Goal: Use online tool/utility: Utilize a website feature to perform a specific function

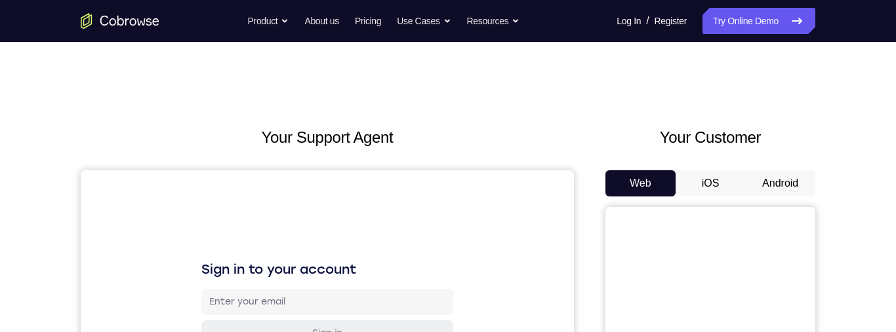
click at [778, 186] on button "Android" at bounding box center [780, 183] width 70 height 26
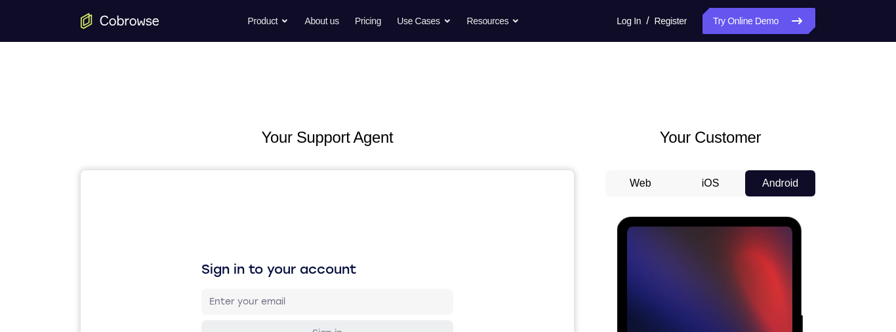
scroll to position [136, 0]
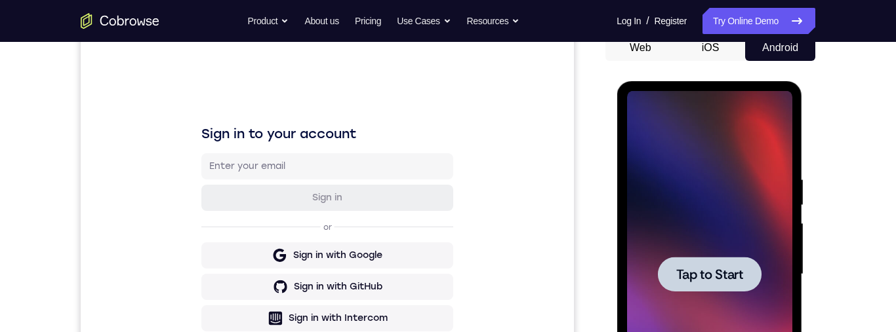
click at [709, 243] on div at bounding box center [708, 274] width 165 height 367
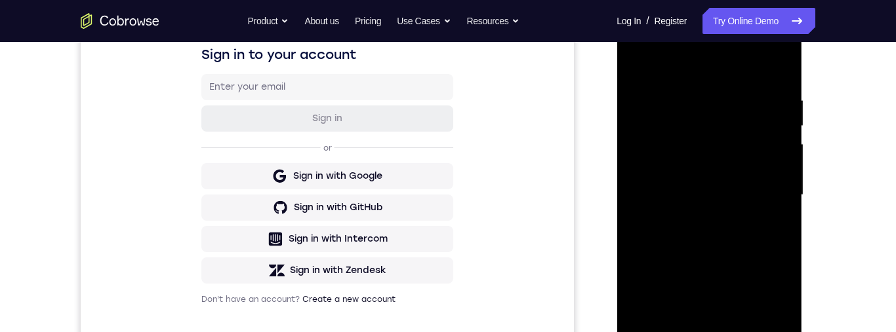
scroll to position [275, 0]
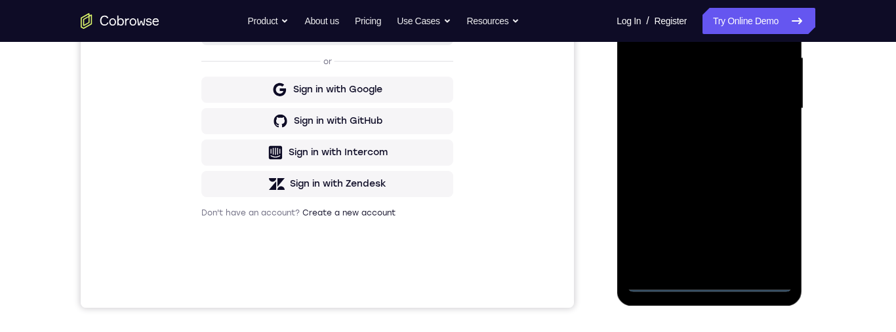
click at [722, 280] on div at bounding box center [708, 108] width 165 height 367
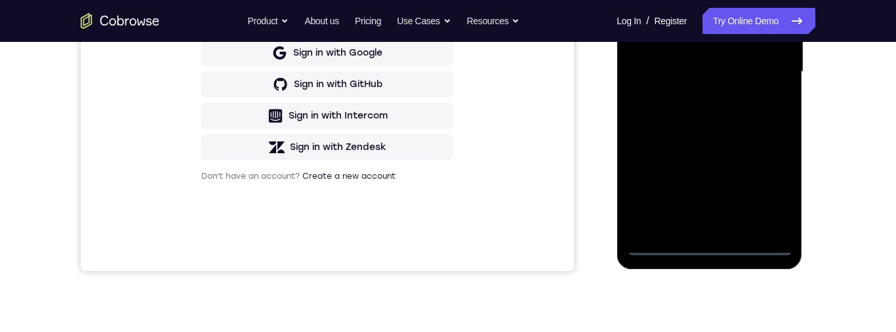
click at [768, 191] on div at bounding box center [708, 72] width 165 height 367
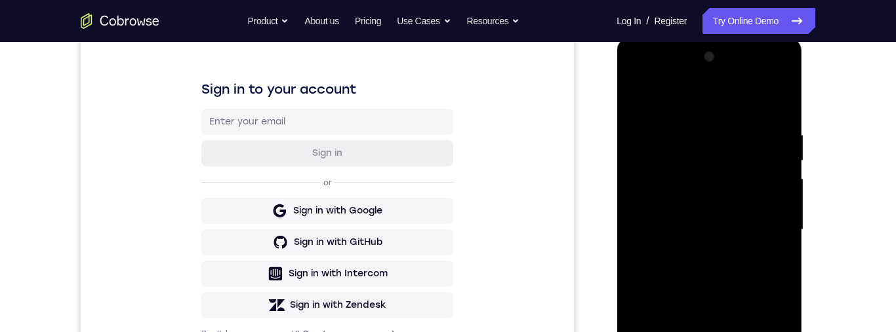
click at [700, 101] on div at bounding box center [708, 230] width 165 height 367
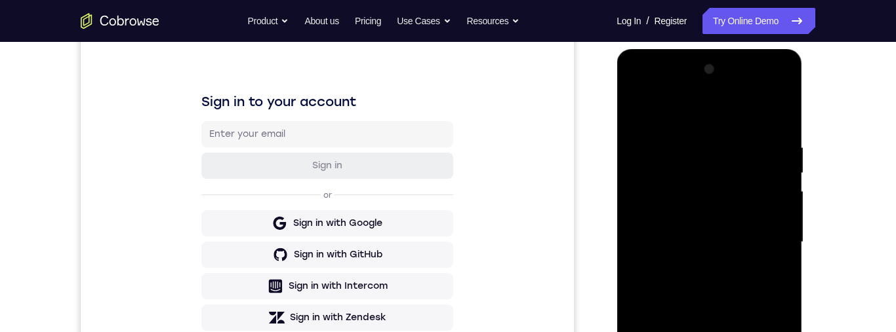
scroll to position [184, 0]
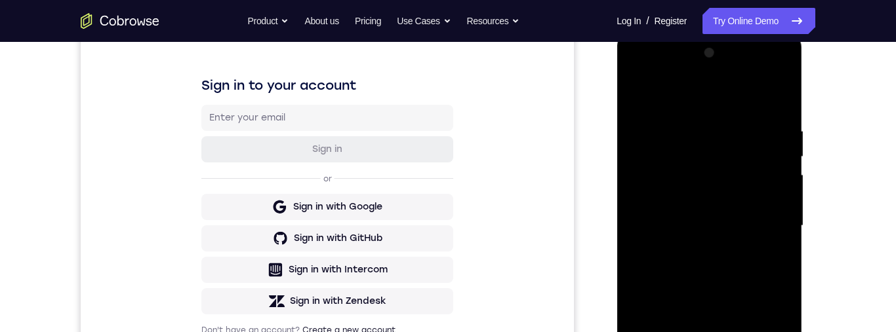
click at [765, 216] on div at bounding box center [708, 226] width 165 height 367
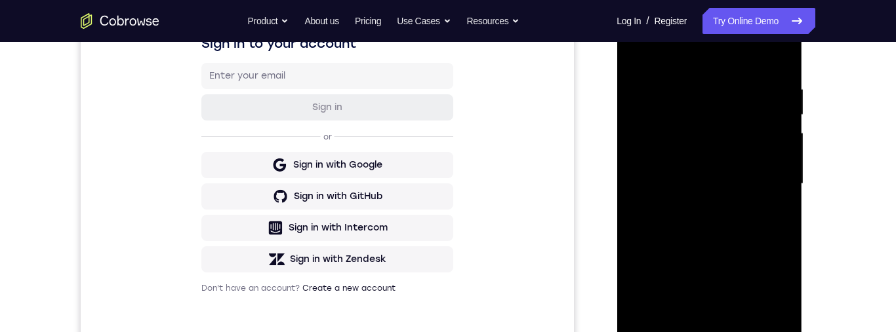
click at [697, 332] on div at bounding box center [708, 184] width 165 height 367
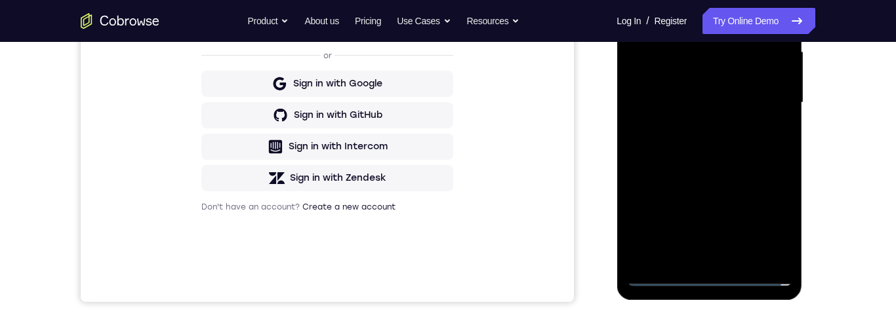
scroll to position [323, 0]
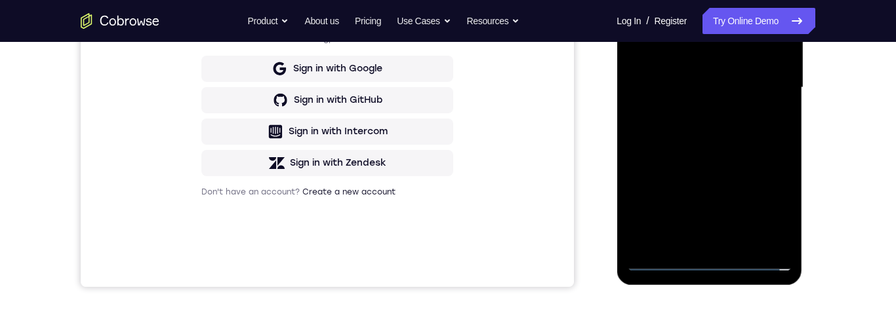
click at [753, 69] on div at bounding box center [708, 87] width 165 height 367
click at [256, 298] on div "Your Support Agent Your Customer Web iOS Android Next Steps We’d be happy to gi…" at bounding box center [447, 151] width 839 height 865
click at [258, 286] on div "Sign in to your account Sign in or Sign in with Google Sign in with GitHub Sign…" at bounding box center [327, 67] width 493 height 439
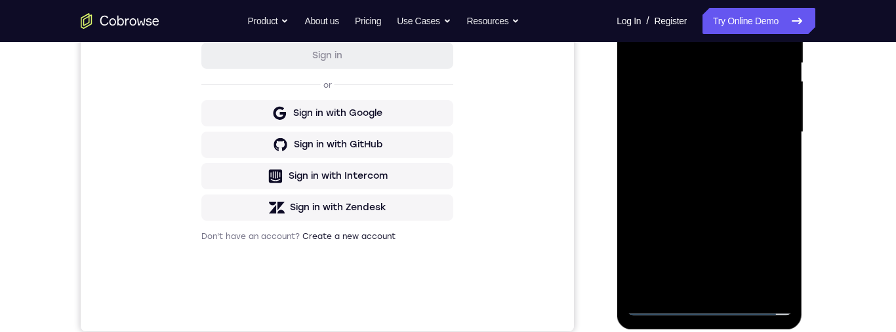
click at [763, 103] on div at bounding box center [708, 132] width 165 height 367
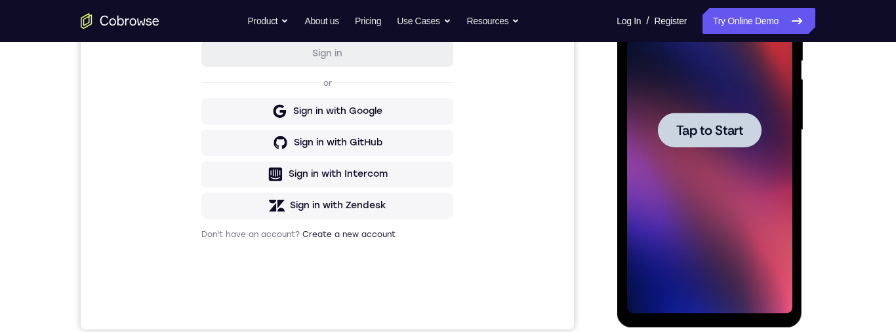
scroll to position [0, 0]
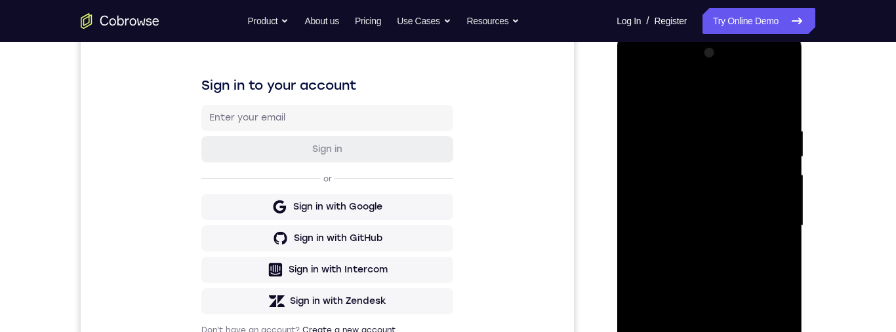
scroll to position [423, 0]
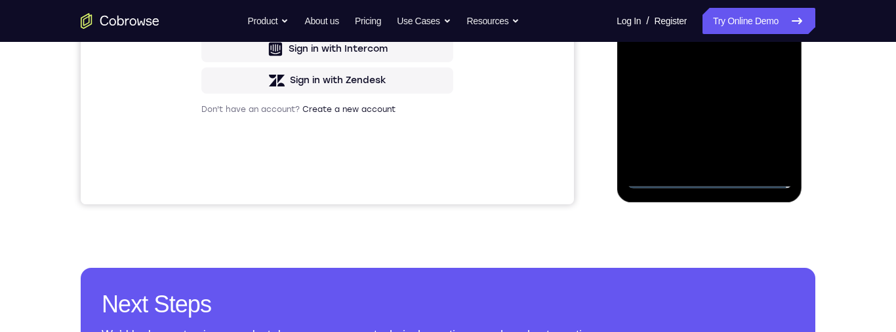
click at [771, 122] on div at bounding box center [708, 5] width 165 height 367
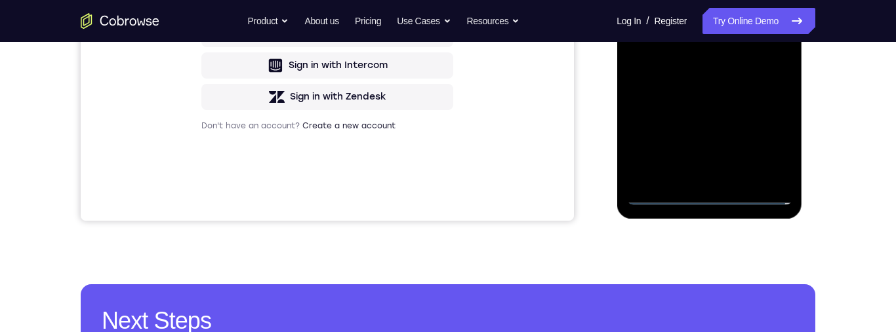
scroll to position [317, 0]
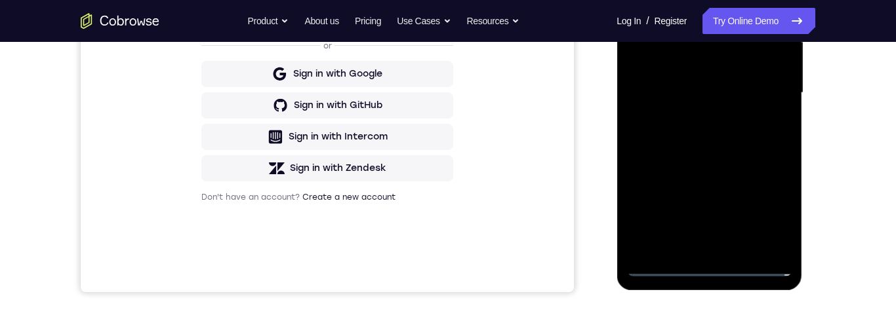
click at [771, 205] on div at bounding box center [708, 93] width 165 height 367
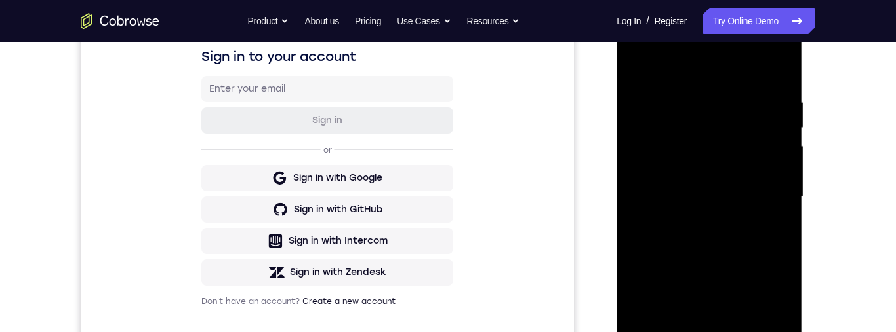
scroll to position [194, 0]
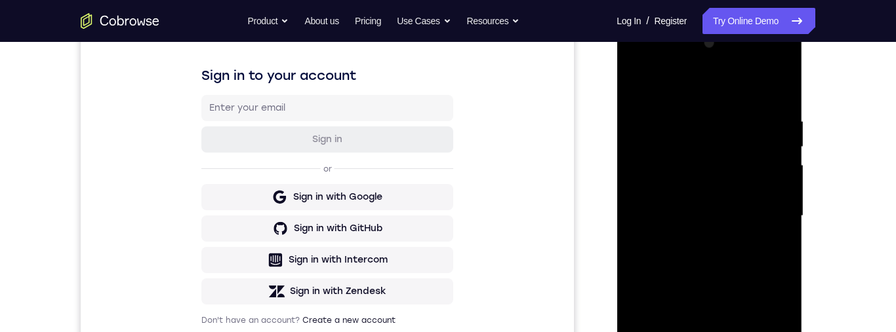
click at [702, 83] on div at bounding box center [708, 216] width 165 height 367
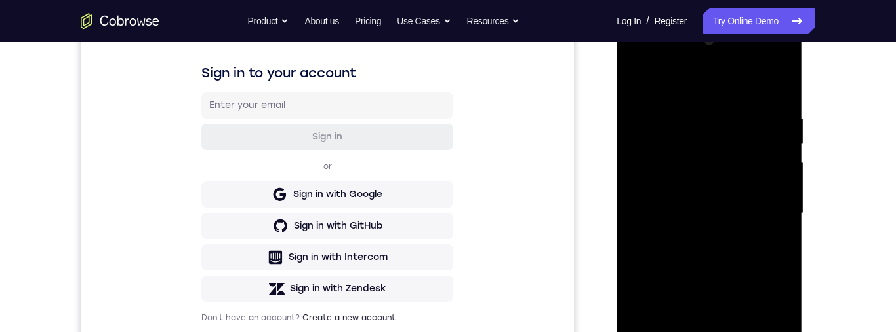
scroll to position [218, 0]
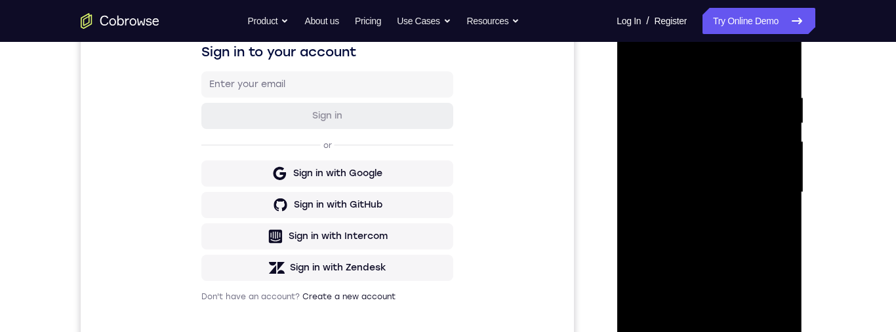
click at [770, 191] on div at bounding box center [708, 192] width 165 height 367
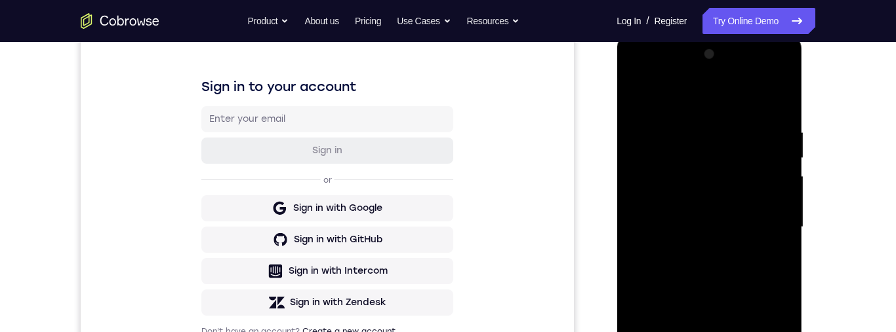
click at [852, 179] on div "Your Support Agent Your Customer Web iOS Android Next Steps We’d be happy to gi…" at bounding box center [447, 291] width 839 height 865
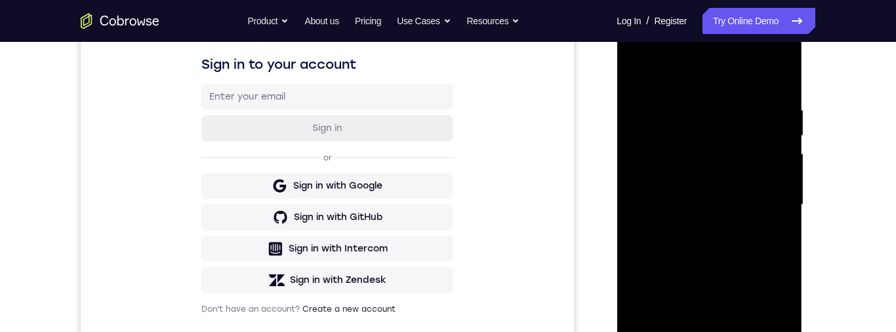
click at [832, 174] on div "Your Support Agent Your Customer Web iOS Android Next Steps We’d be happy to gi…" at bounding box center [447, 269] width 839 height 865
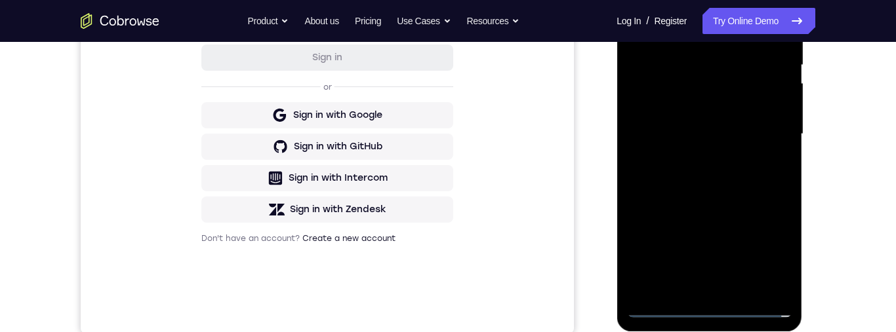
scroll to position [283, 0]
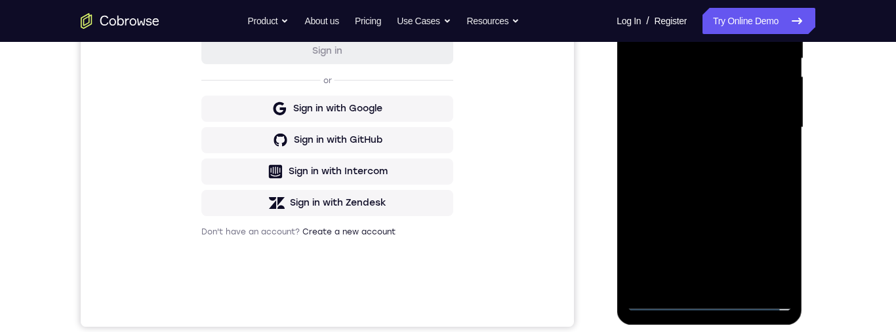
click at [698, 281] on div at bounding box center [708, 127] width 165 height 367
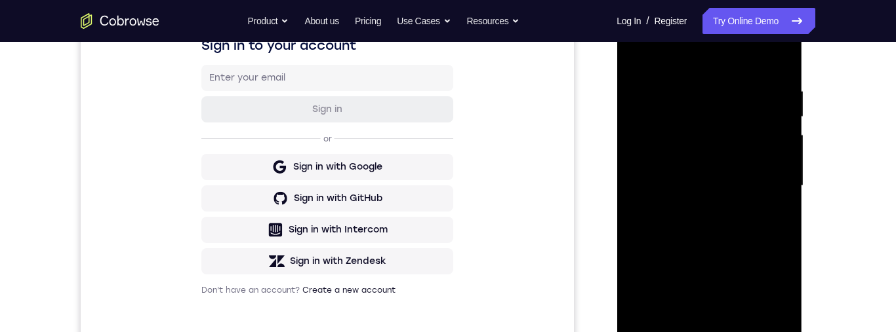
click at [766, 169] on div at bounding box center [708, 186] width 165 height 367
drag, startPoint x: 700, startPoint y: 157, endPoint x: 1423, endPoint y: 182, distance: 724.3
click at [700, 157] on div at bounding box center [708, 186] width 165 height 367
click at [756, 180] on div at bounding box center [708, 186] width 165 height 367
click at [765, 229] on div at bounding box center [708, 186] width 165 height 367
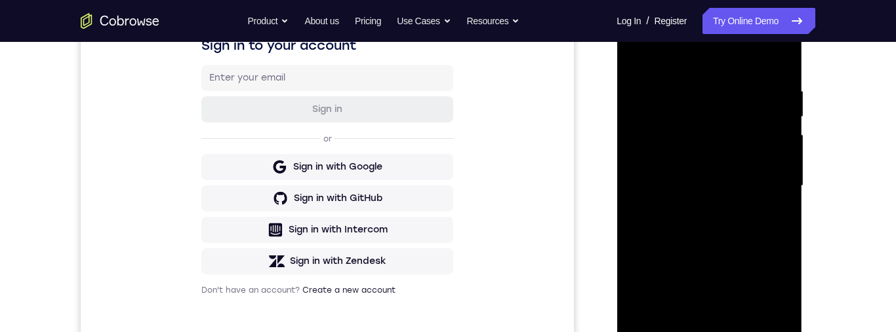
click at [831, 184] on div "Your Support Agent Your Customer Web iOS Android Next Steps We’d be happy to gi…" at bounding box center [447, 250] width 839 height 865
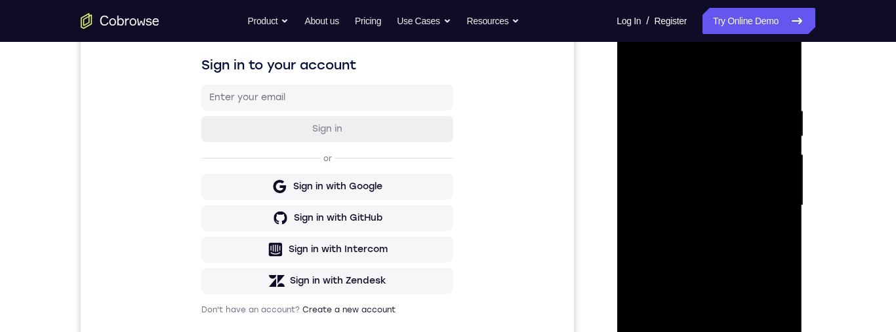
scroll to position [204, 0]
click at [745, 236] on div at bounding box center [708, 206] width 165 height 367
click at [771, 245] on div at bounding box center [708, 206] width 165 height 367
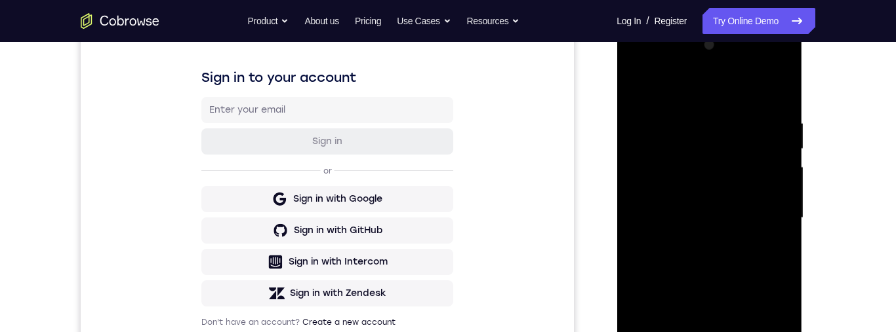
click at [838, 215] on div "Your Support Agent Your Customer Web iOS Android Next Steps We’d be happy to gi…" at bounding box center [447, 282] width 839 height 865
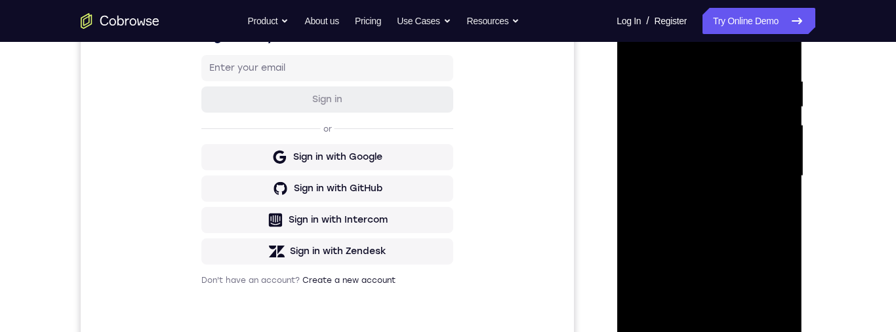
scroll to position [243, 0]
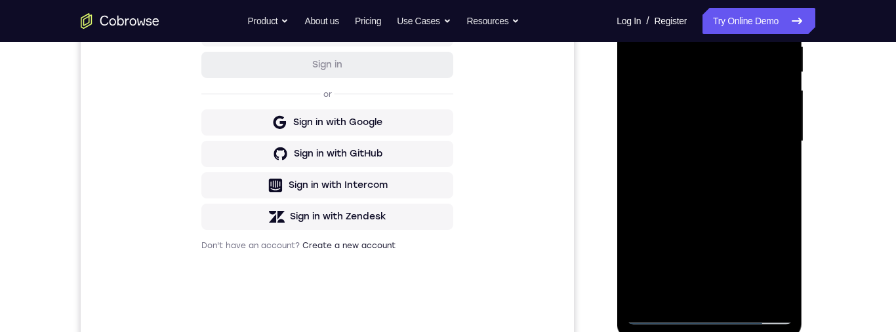
click at [757, 203] on div at bounding box center [708, 141] width 165 height 367
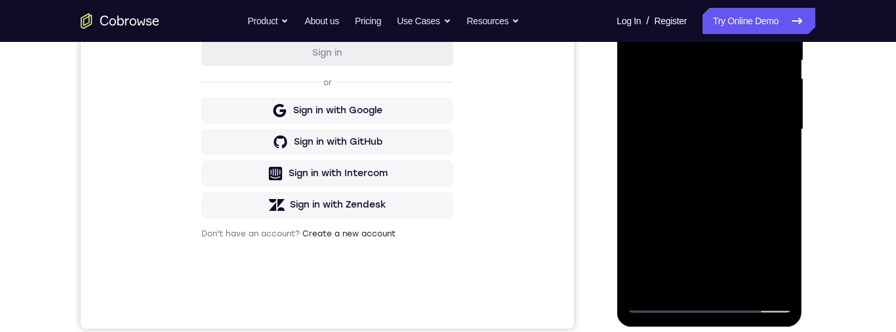
click at [781, 268] on div at bounding box center [708, 129] width 165 height 367
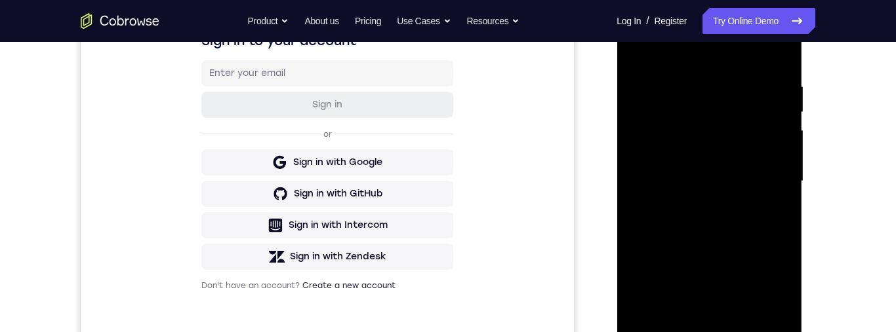
scroll to position [227, 0]
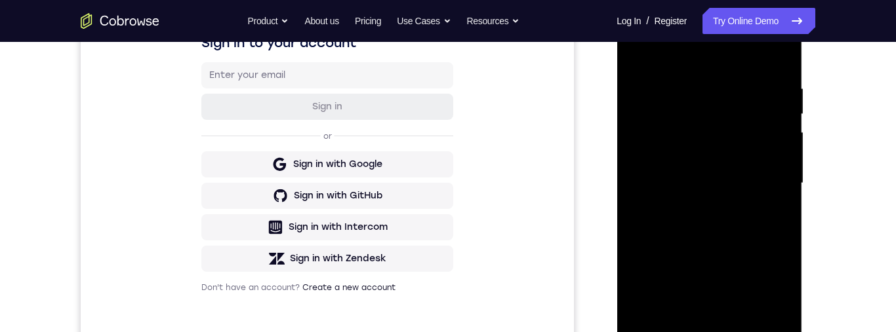
click at [693, 84] on div at bounding box center [708, 183] width 165 height 367
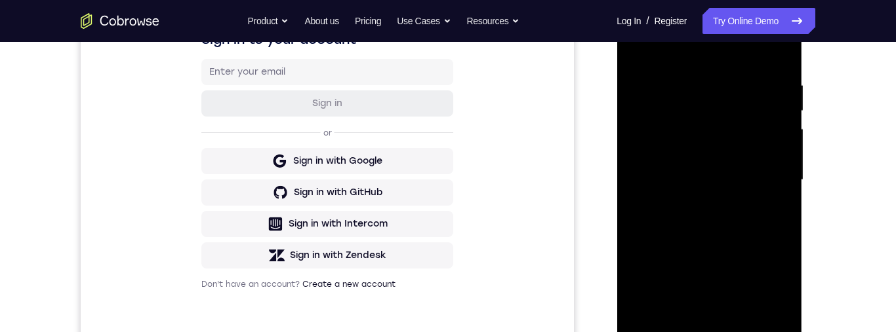
scroll to position [213, 0]
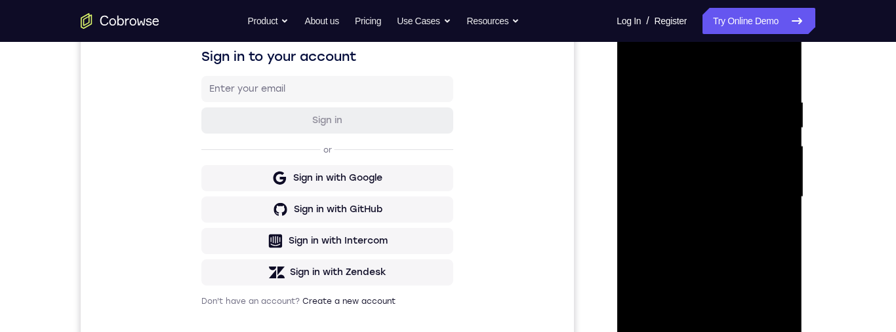
click at [772, 161] on div at bounding box center [708, 197] width 165 height 367
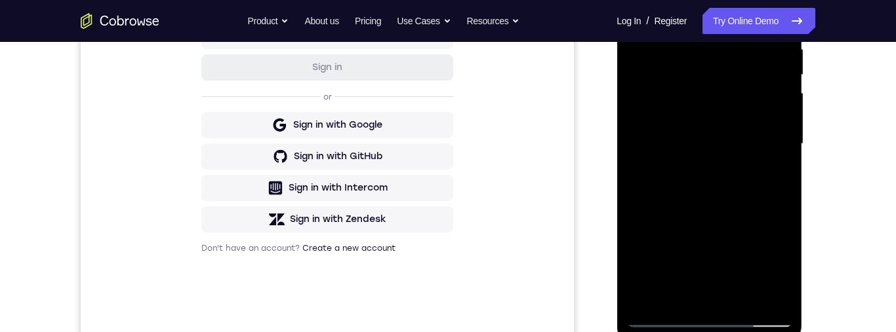
scroll to position [216, 0]
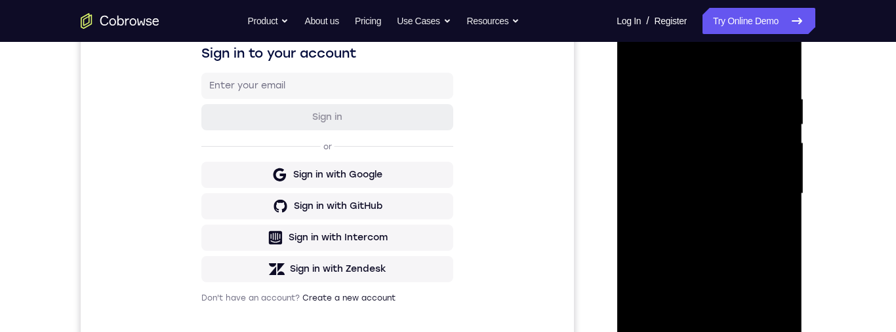
click at [784, 170] on div at bounding box center [708, 193] width 165 height 367
click at [778, 134] on div at bounding box center [708, 193] width 165 height 367
click at [780, 168] on div at bounding box center [708, 193] width 165 height 367
click at [771, 69] on div at bounding box center [708, 193] width 165 height 367
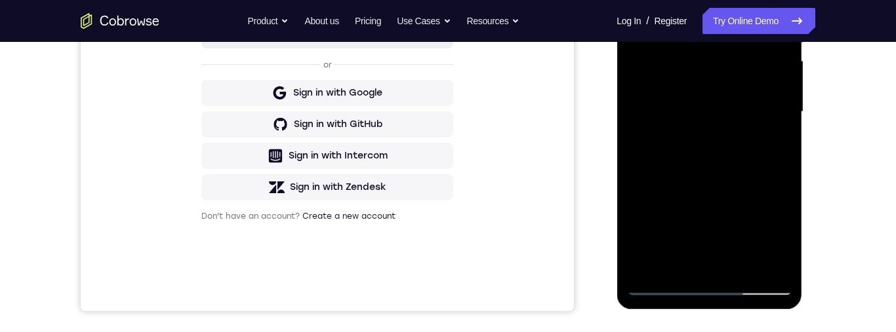
scroll to position [369, 0]
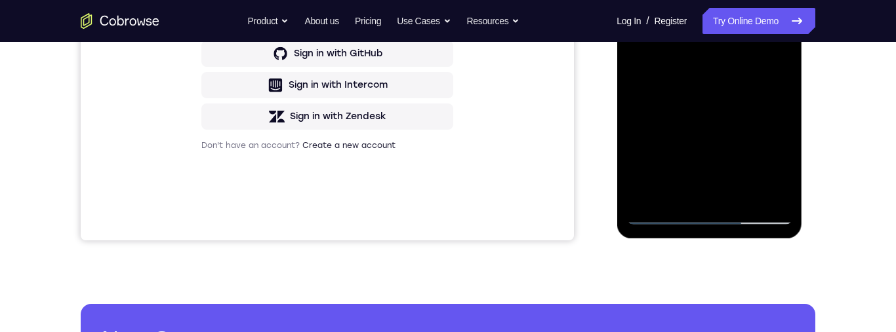
click at [740, 195] on div at bounding box center [708, 41] width 165 height 367
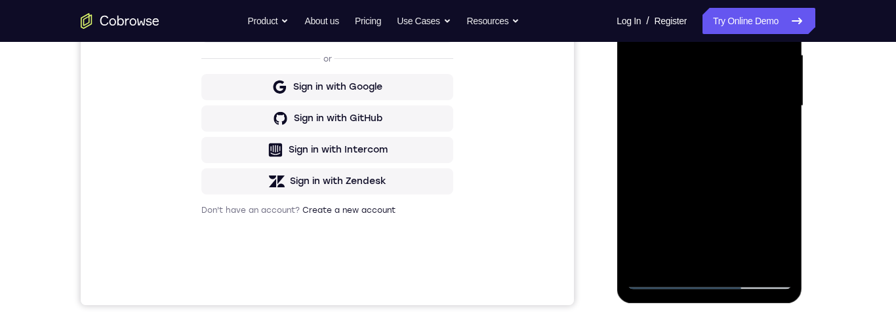
scroll to position [304, 0]
click at [750, 178] on div at bounding box center [708, 106] width 165 height 367
click at [755, 88] on div at bounding box center [708, 106] width 165 height 367
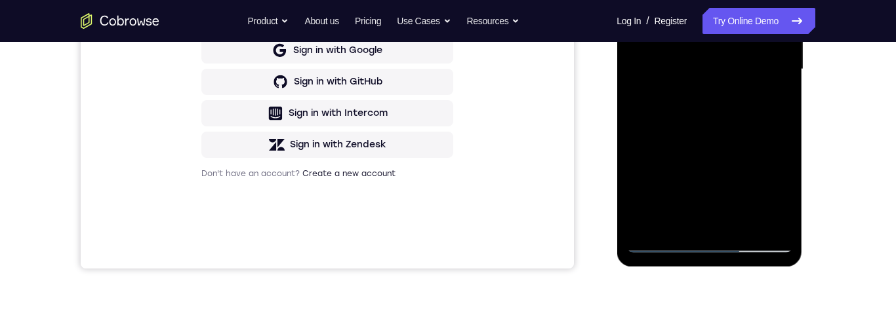
click at [826, 107] on div "Your Support Agent Your Customer Web iOS Android Next Steps We’d be happy to gi…" at bounding box center [447, 133] width 839 height 865
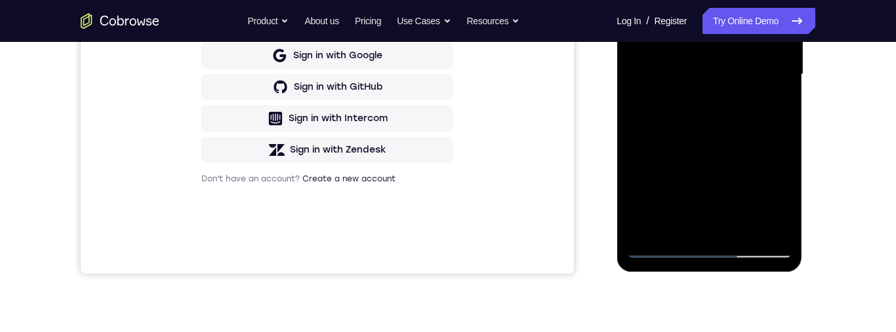
click at [688, 124] on div at bounding box center [708, 74] width 165 height 367
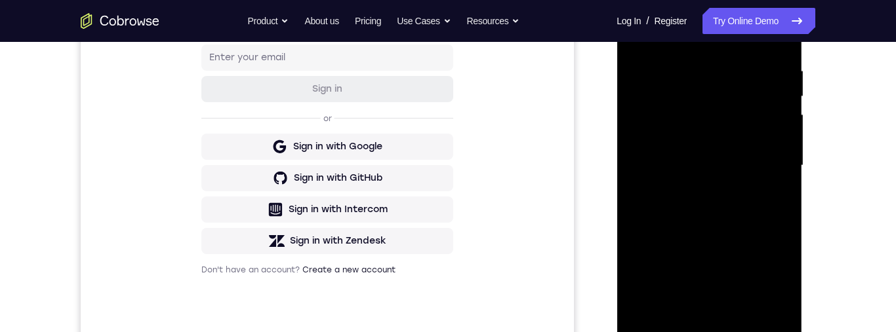
scroll to position [246, 0]
